Goal: Task Accomplishment & Management: Use online tool/utility

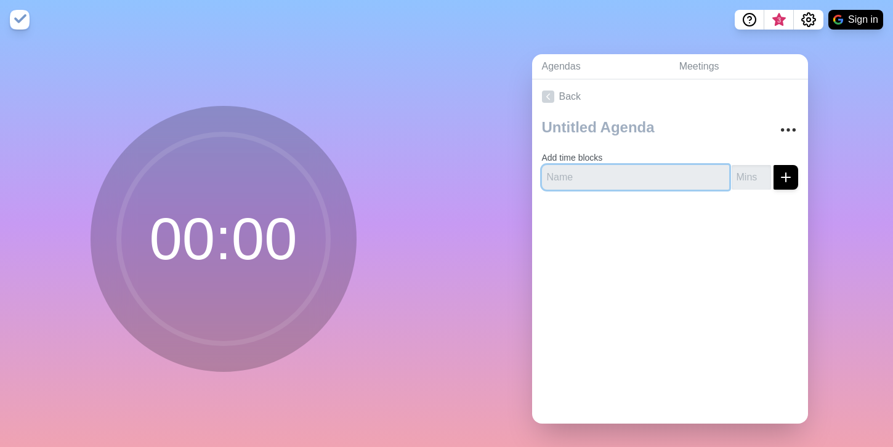
click at [592, 179] on input "text" at bounding box center [635, 177] width 187 height 25
type input "Agenda"
click at [755, 177] on input "number" at bounding box center [751, 177] width 39 height 25
type input "10"
click button "submit" at bounding box center [786, 177] width 25 height 25
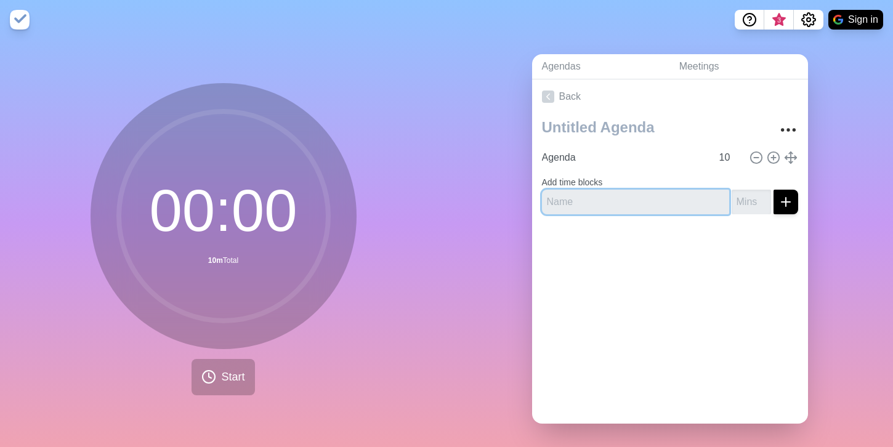
click at [692, 209] on input "text" at bounding box center [635, 202] width 187 height 25
type input "Project Plan"
click at [755, 205] on input "number" at bounding box center [751, 202] width 39 height 25
type input "15"
click at [774, 190] on button "submit" at bounding box center [786, 202] width 25 height 25
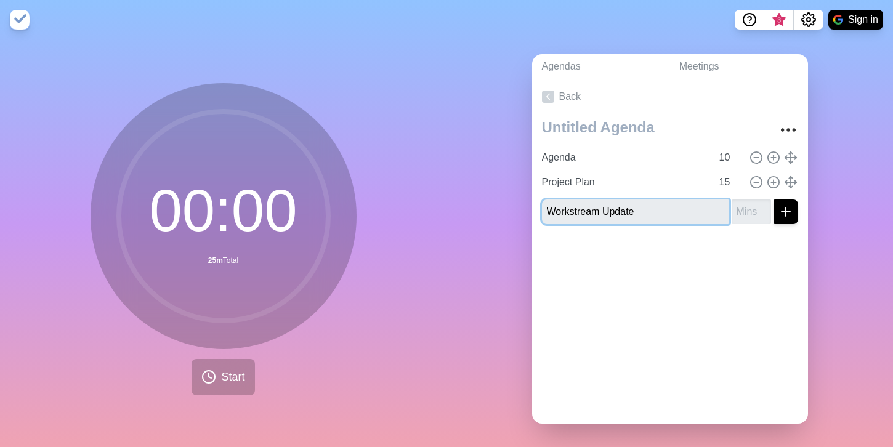
type input "Workstream Update"
click at [753, 218] on input "number" at bounding box center [751, 212] width 39 height 25
type input "35"
click at [752, 321] on div "Back Agenda 10 Project Plan 15 Workstream Update 35" at bounding box center [670, 251] width 276 height 344
click at [516, 345] on div "Agendas Meetings Back Agenda 10 Project Plan 15 Workstream Update 35" at bounding box center [670, 243] width 447 height 409
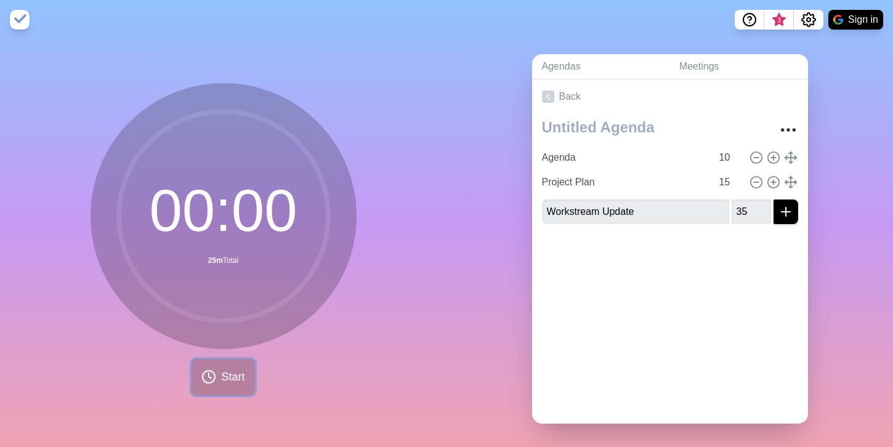
click at [240, 373] on span "Start" at bounding box center [232, 377] width 23 height 17
